Goal: Use online tool/utility: Use online tool/utility

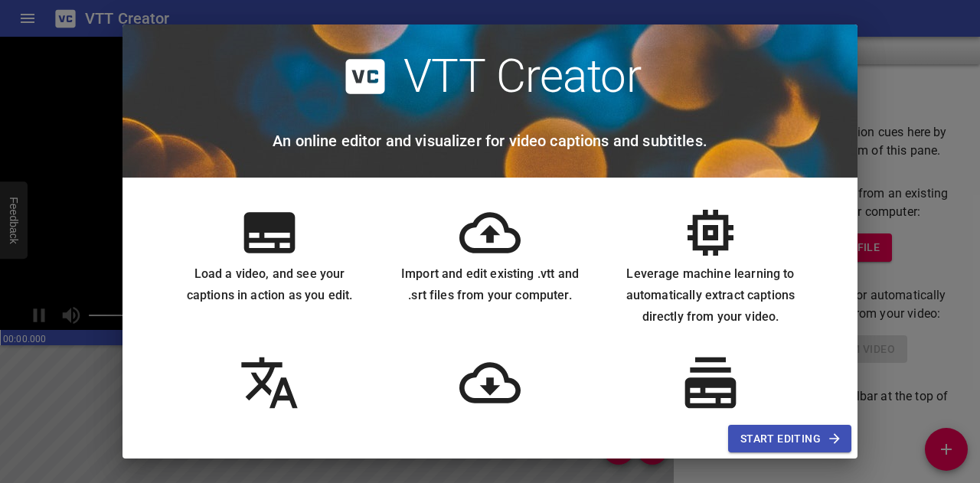
click at [750, 437] on span "Start Editing" at bounding box center [790, 439] width 99 height 19
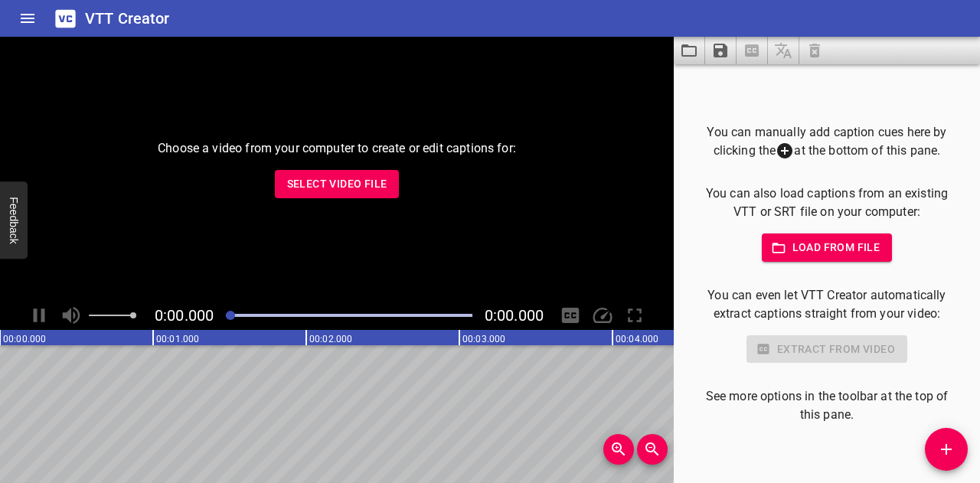
click at [802, 253] on span "Load from file" at bounding box center [827, 247] width 106 height 19
click at [362, 183] on span "Select Video File" at bounding box center [337, 184] width 100 height 19
type input "C:\fakepath\EP127_2024_02_01_LisaHooker_Q1_R2.mp4"
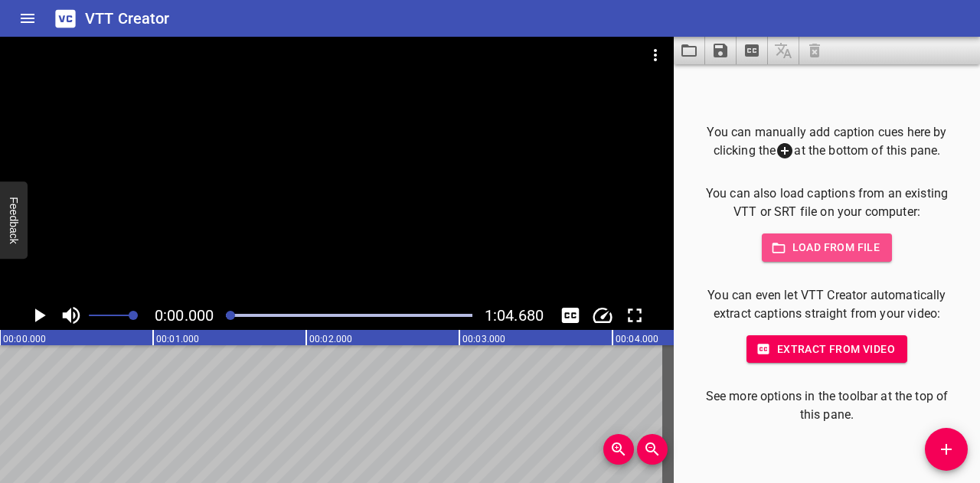
click at [793, 244] on span "Load from file" at bounding box center [827, 247] width 106 height 19
type input "C:\fakepath\EP127_2024_02_01_LisaHooker_PTC_Q1.mp4.srt"
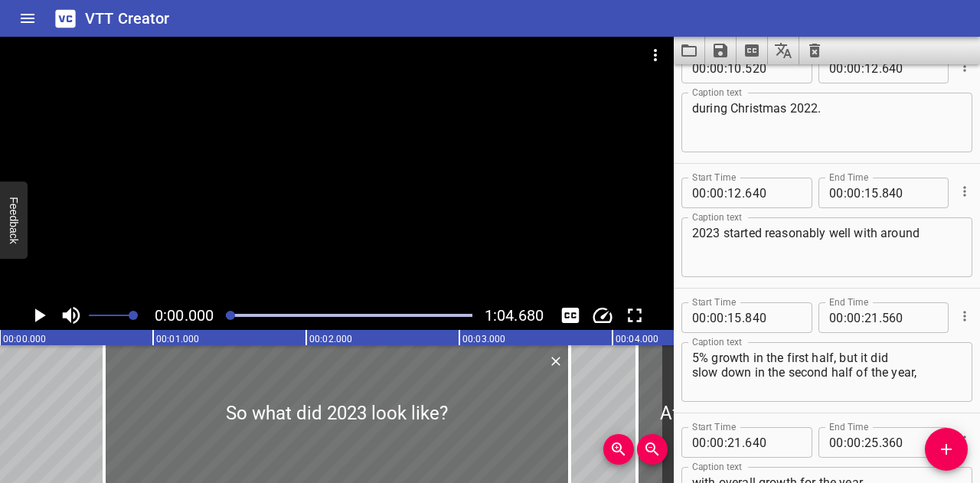
scroll to position [195, 0]
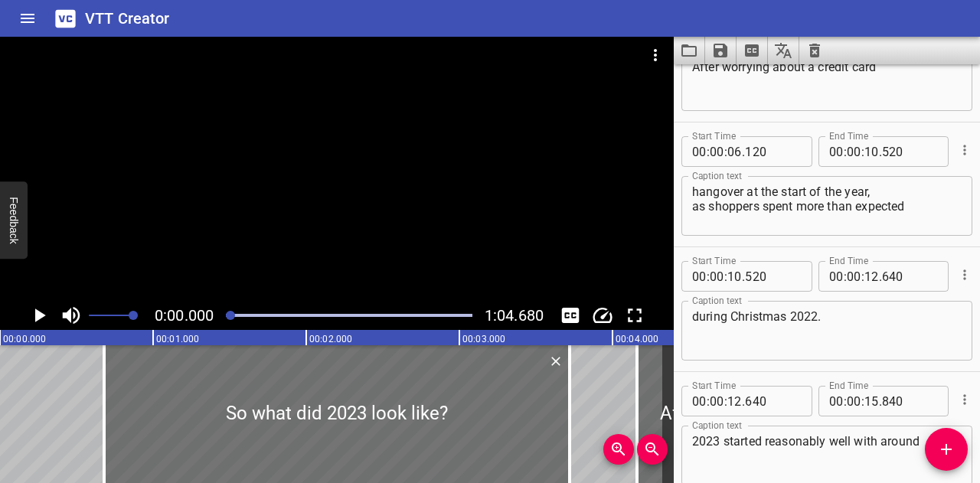
type textarea "There was a real focus on value for money but also selective treating."
click at [34, 310] on icon "Play/Pause" at bounding box center [39, 315] width 23 height 23
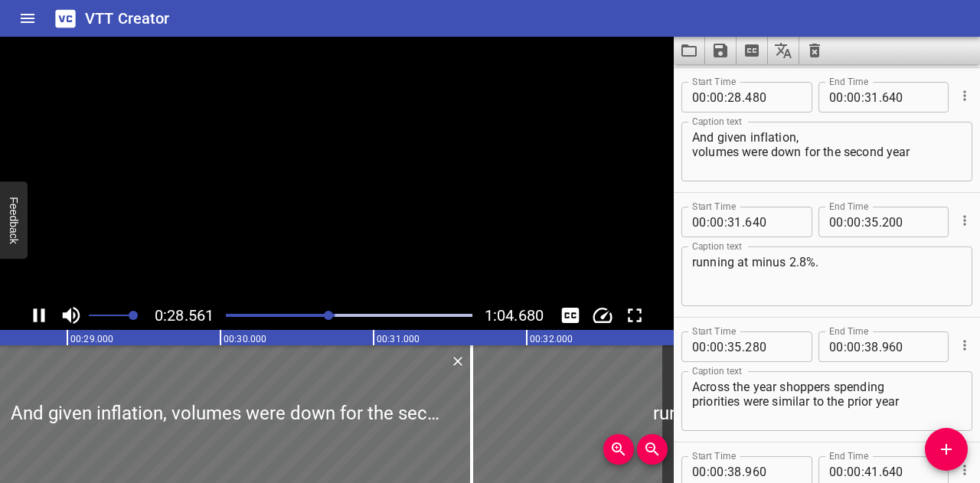
scroll to position [0, 0]
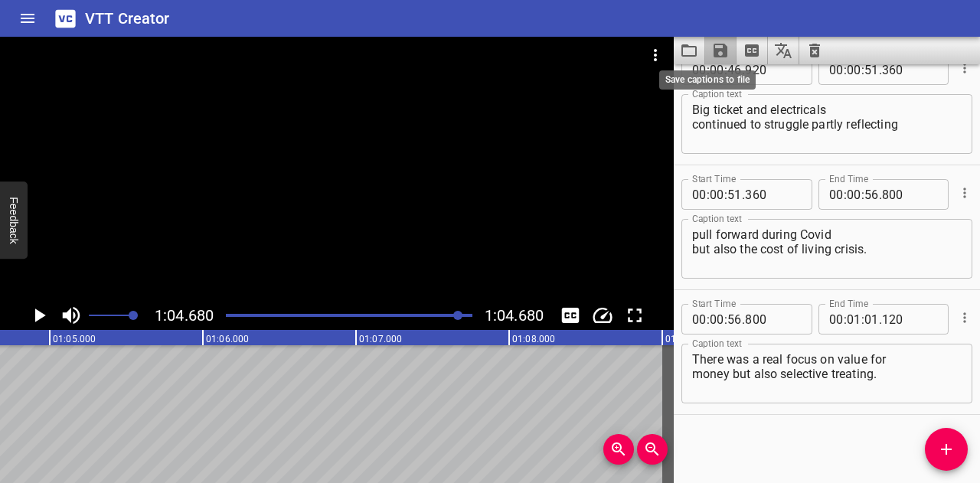
click at [711, 47] on icon "Save captions to file" at bounding box center [720, 50] width 18 height 18
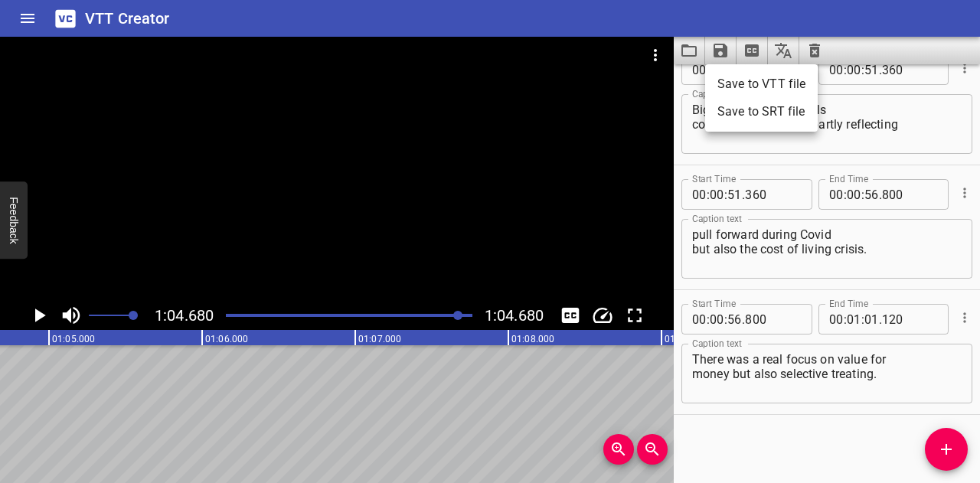
click at [745, 80] on li "Save to VTT file" at bounding box center [761, 84] width 113 height 28
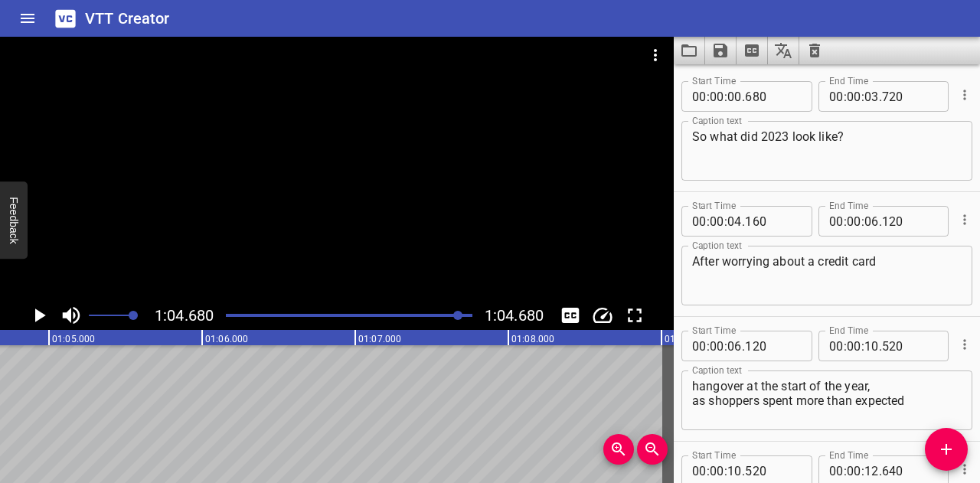
click at [919, 13] on div "VTT Creator" at bounding box center [490, 18] width 980 height 37
click at [745, 50] on icon "Extract captions from video" at bounding box center [752, 50] width 14 height 12
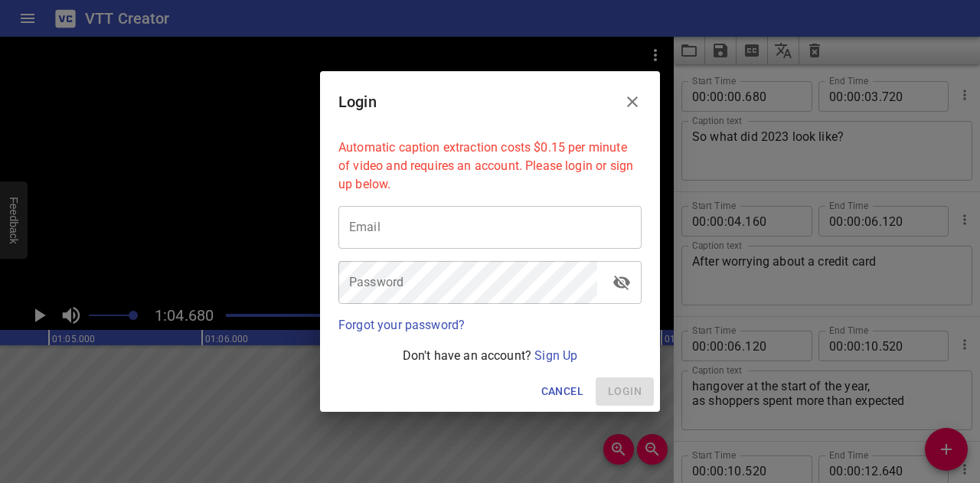
click at [564, 388] on span "Cancel" at bounding box center [562, 391] width 42 height 19
